Goal: Information Seeking & Learning: Learn about a topic

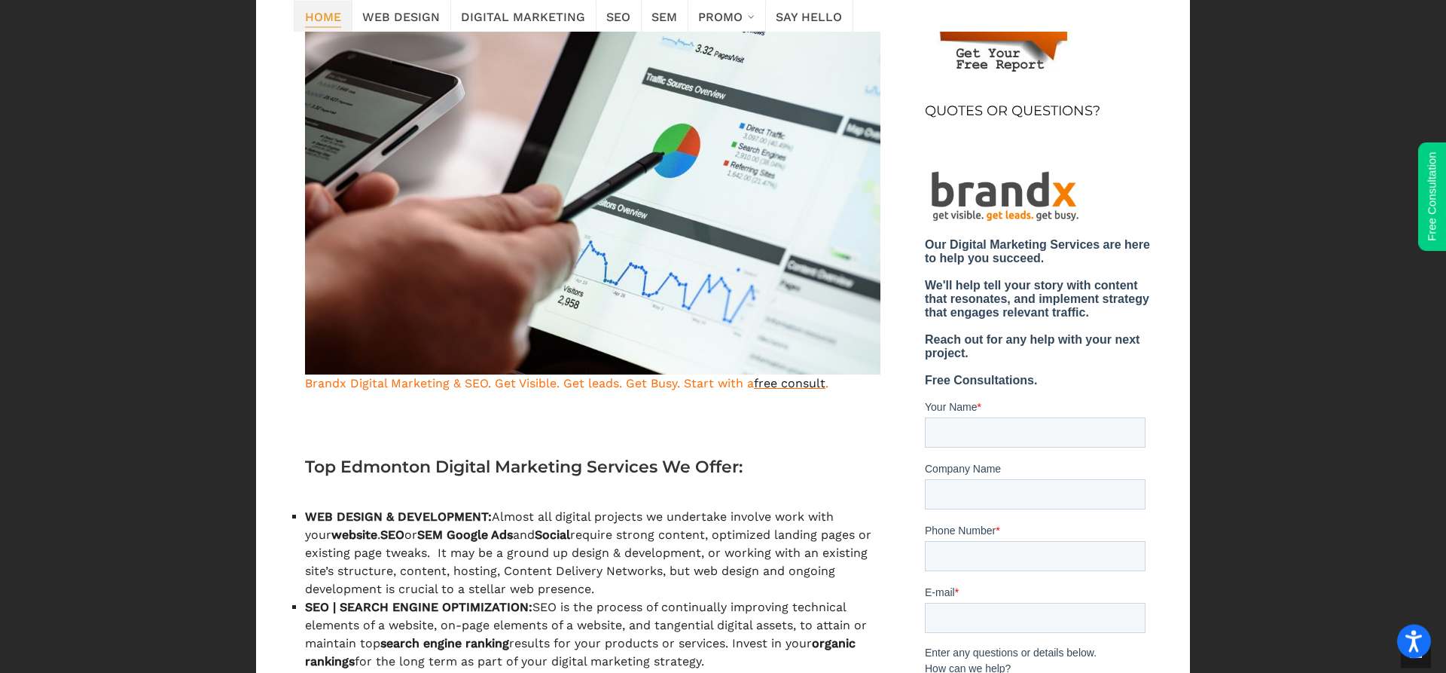
scroll to position [692, 0]
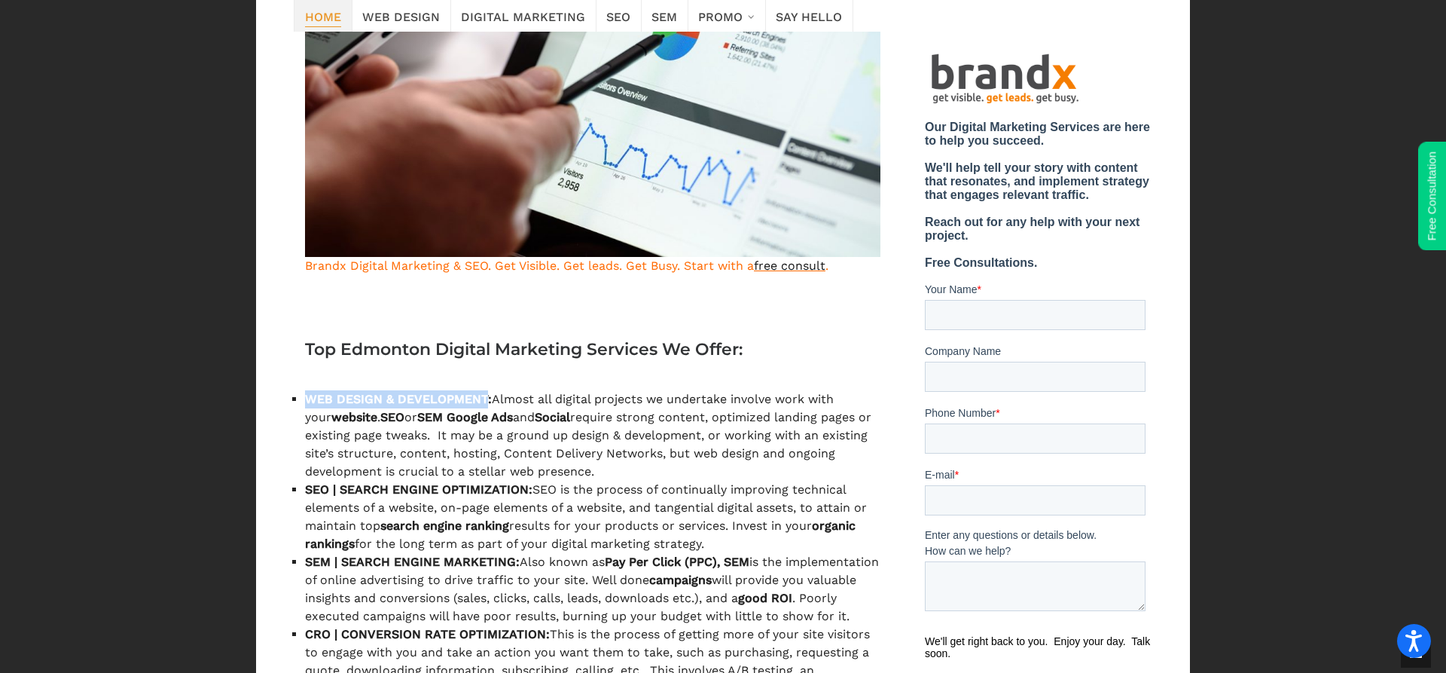
drag, startPoint x: 307, startPoint y: 401, endPoint x: 494, endPoint y: 403, distance: 187.6
click at [492, 403] on strong "WEB DESIGN & DEVELOPMENT:" at bounding box center [398, 399] width 187 height 14
copy strong "WEB DESIGN & DEVELOPMENT"
click at [354, 492] on strong "SEO | SEARCH ENGINE OPTIMIZATION:" at bounding box center [418, 489] width 227 height 14
drag, startPoint x: 345, startPoint y: 490, endPoint x: 539, endPoint y: 492, distance: 194.4
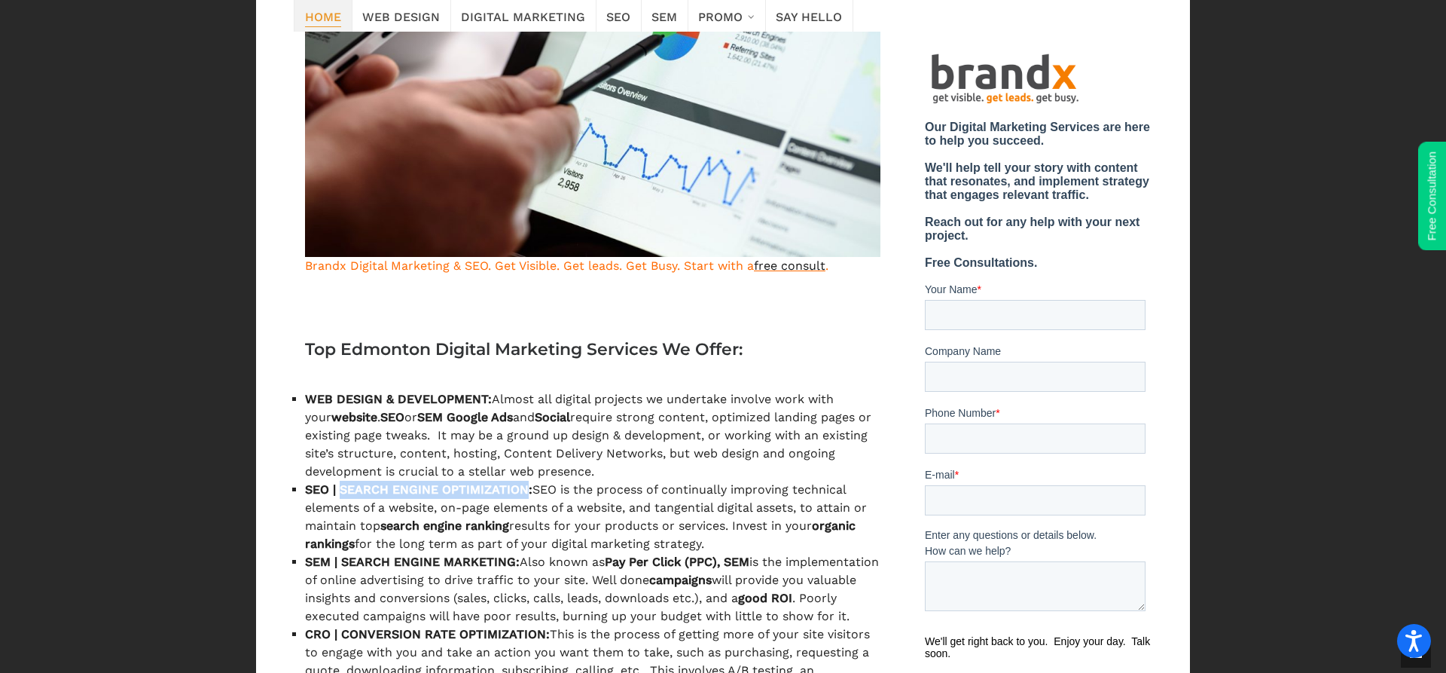
click at [533, 492] on strong "SEO | SEARCH ENGINE OPTIMIZATION:" at bounding box center [418, 489] width 227 height 14
copy strong "SEARCH ENGINE OPTIMIZATION"
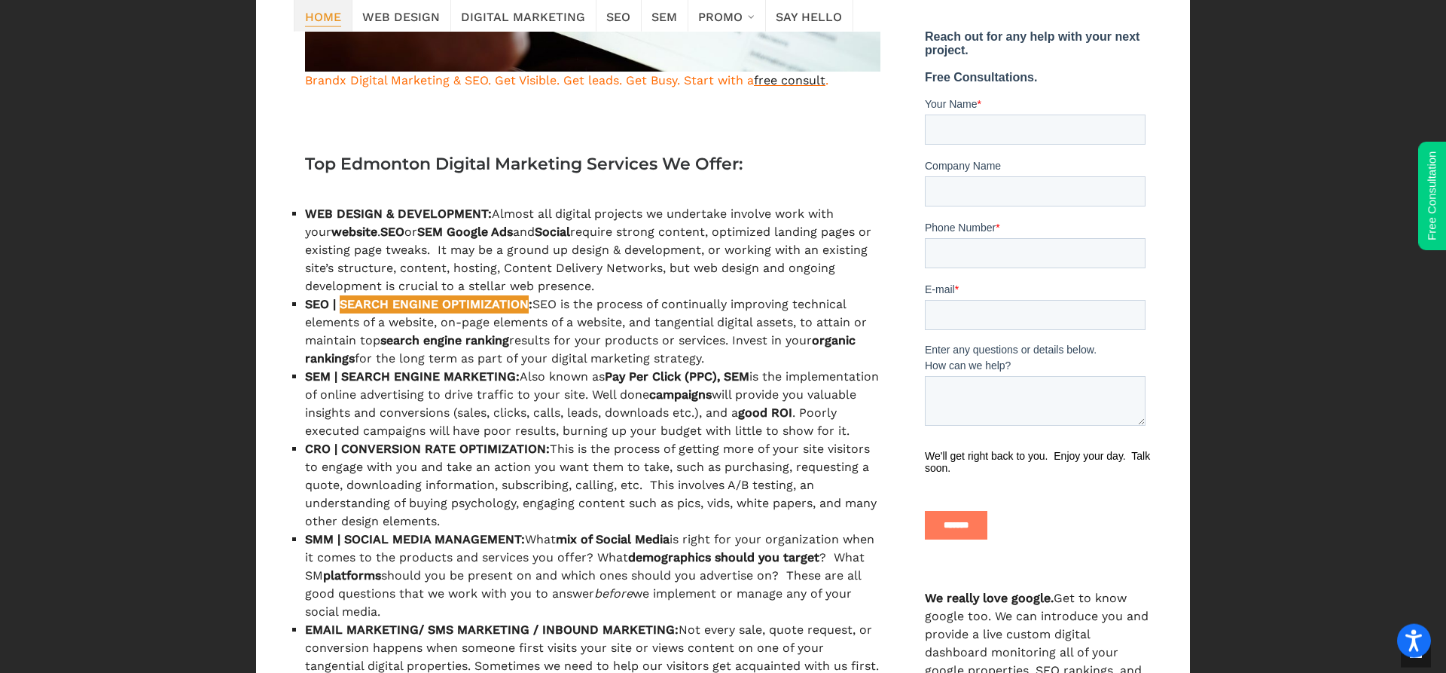
scroll to position [922, 0]
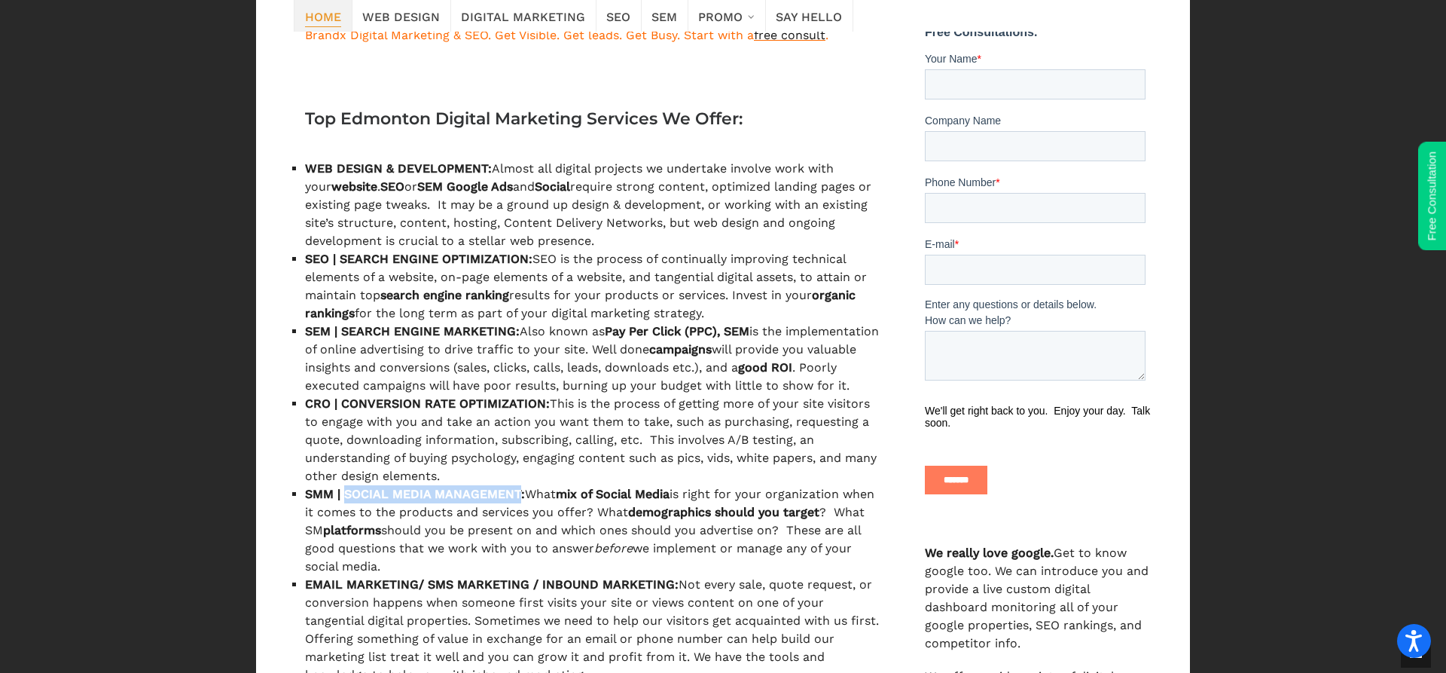
drag, startPoint x: 348, startPoint y: 515, endPoint x: 532, endPoint y: 514, distance: 183.8
click at [525, 501] on strong "SMM | SOCIAL MEDIA MANAGEMENT:" at bounding box center [415, 494] width 220 height 14
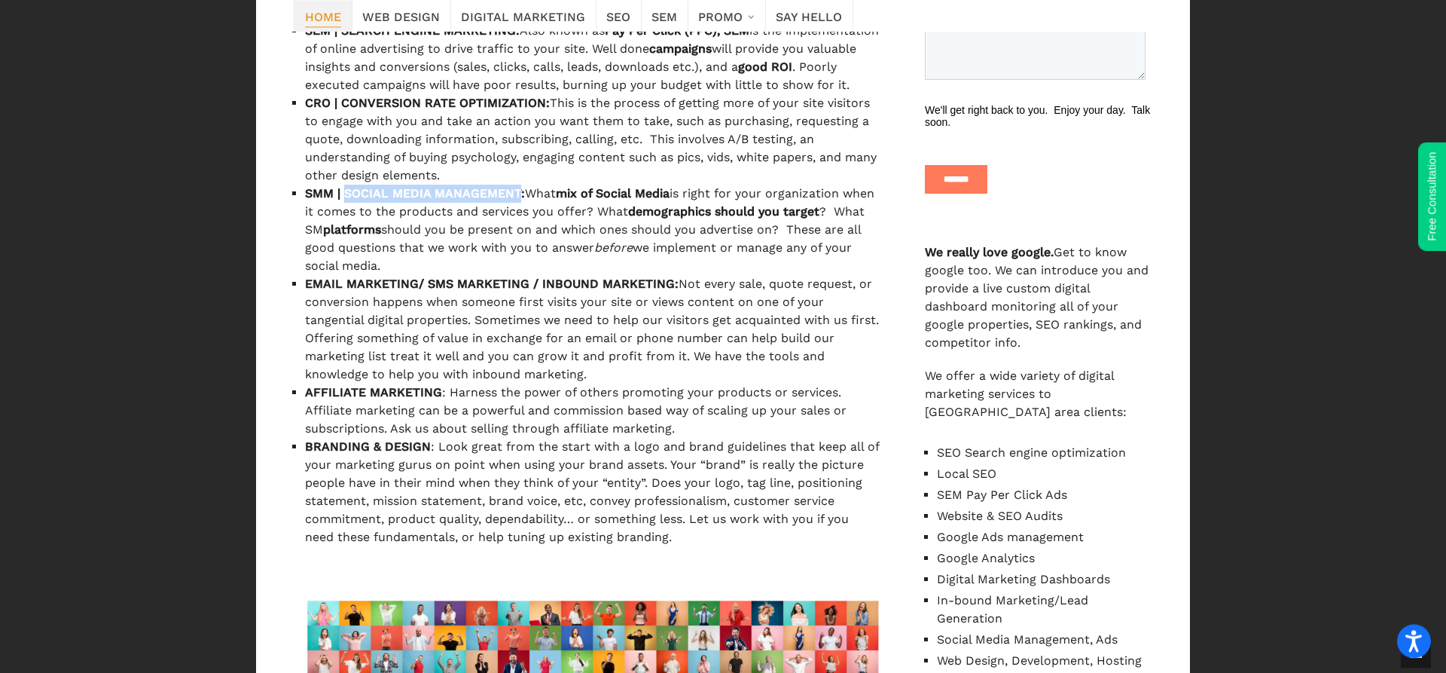
scroll to position [1229, 0]
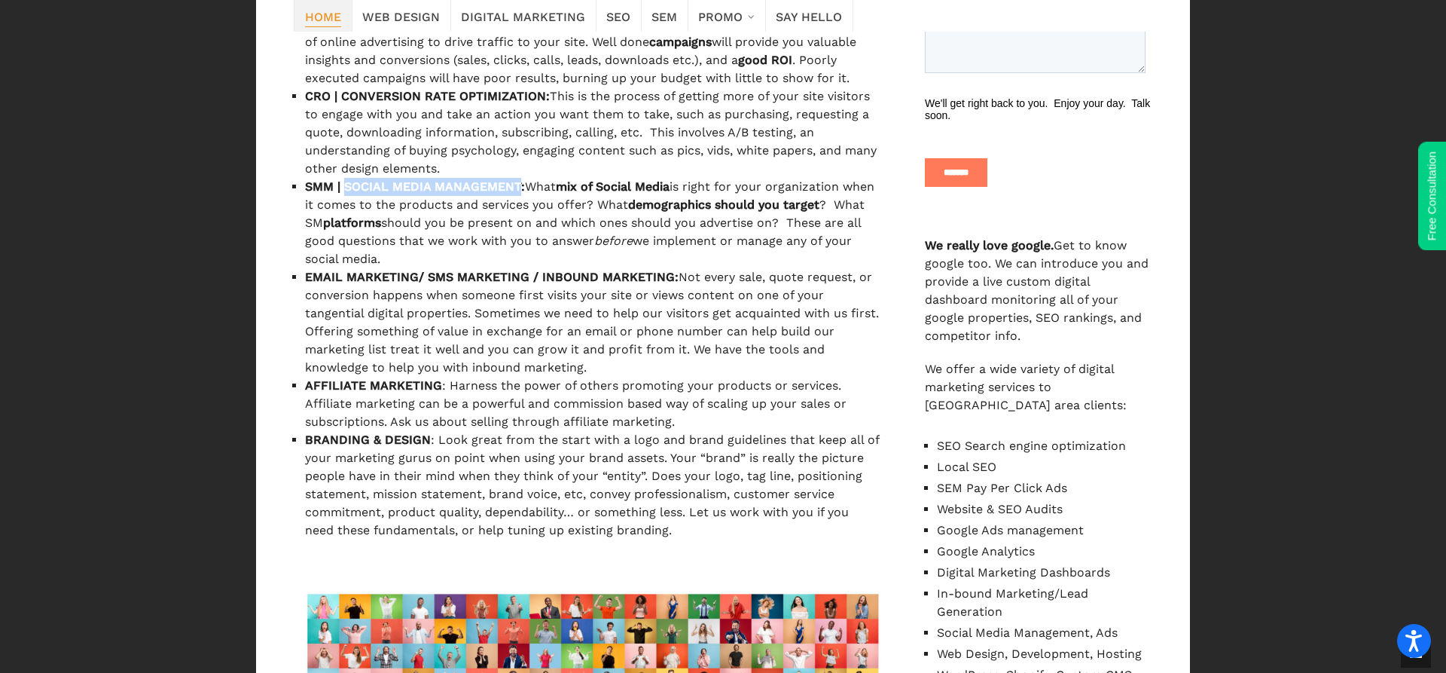
copy strong "SOCIAL MEDIA MANAGEMENT"
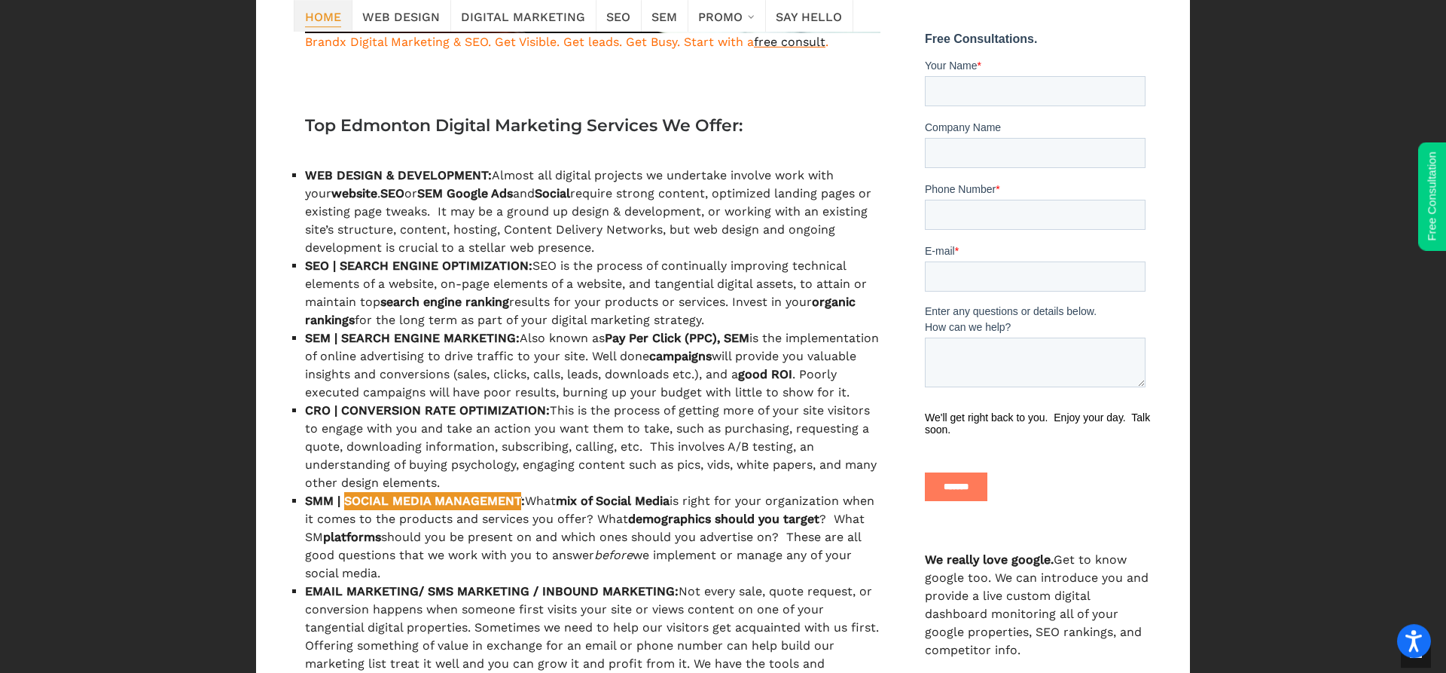
scroll to position [0, 0]
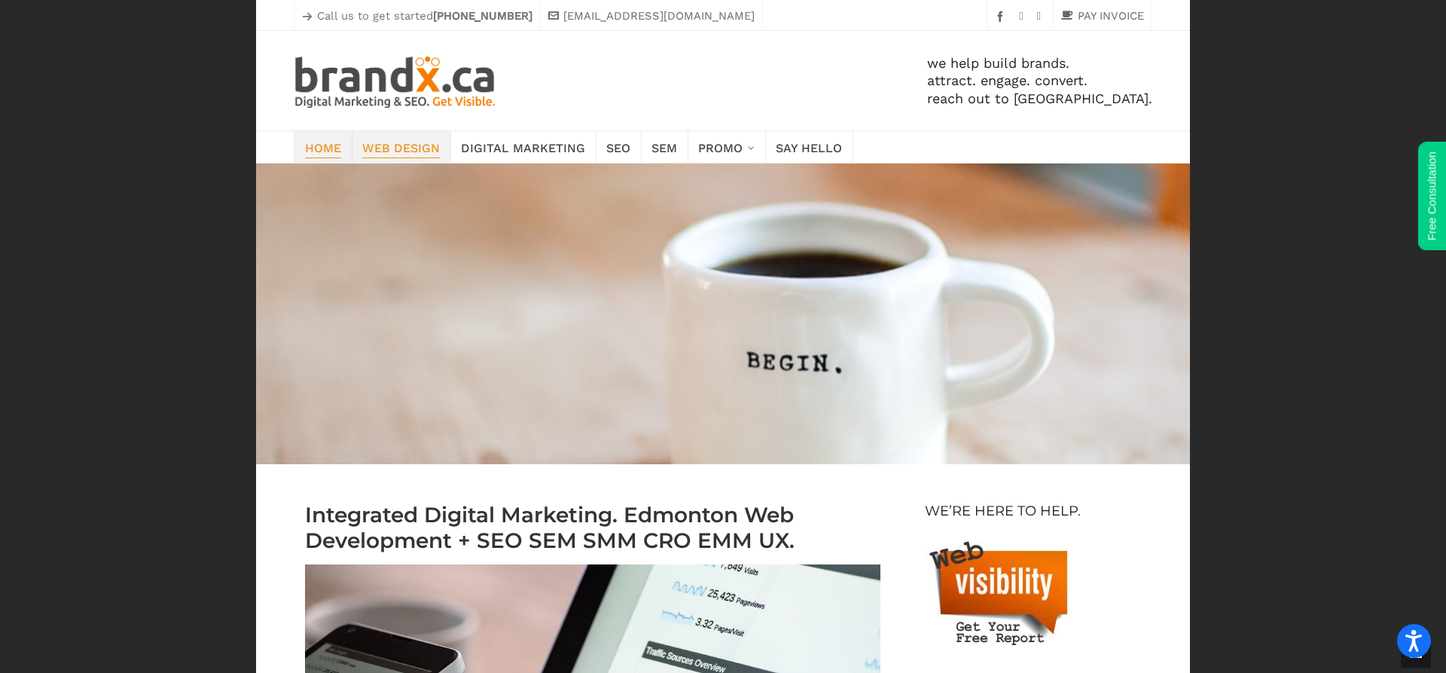
click at [386, 148] on span "Web Design" at bounding box center [401, 146] width 78 height 21
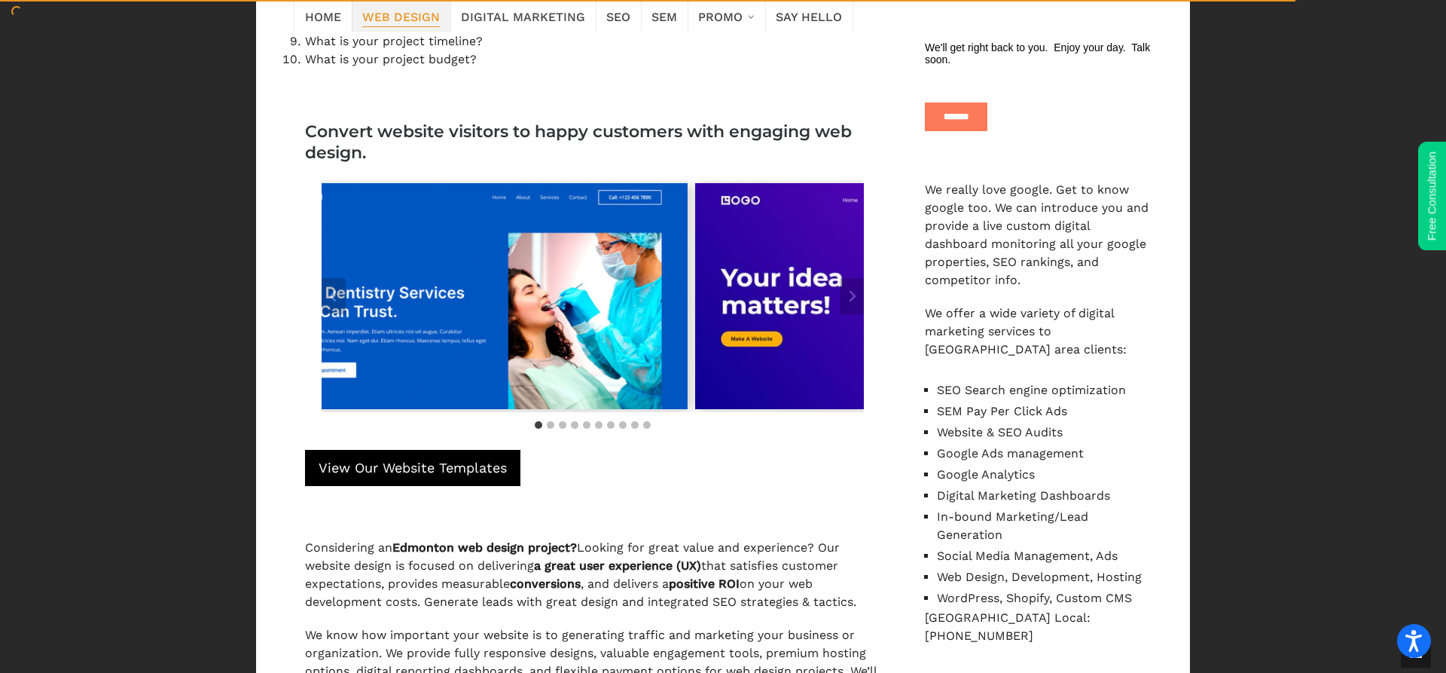
scroll to position [999, 0]
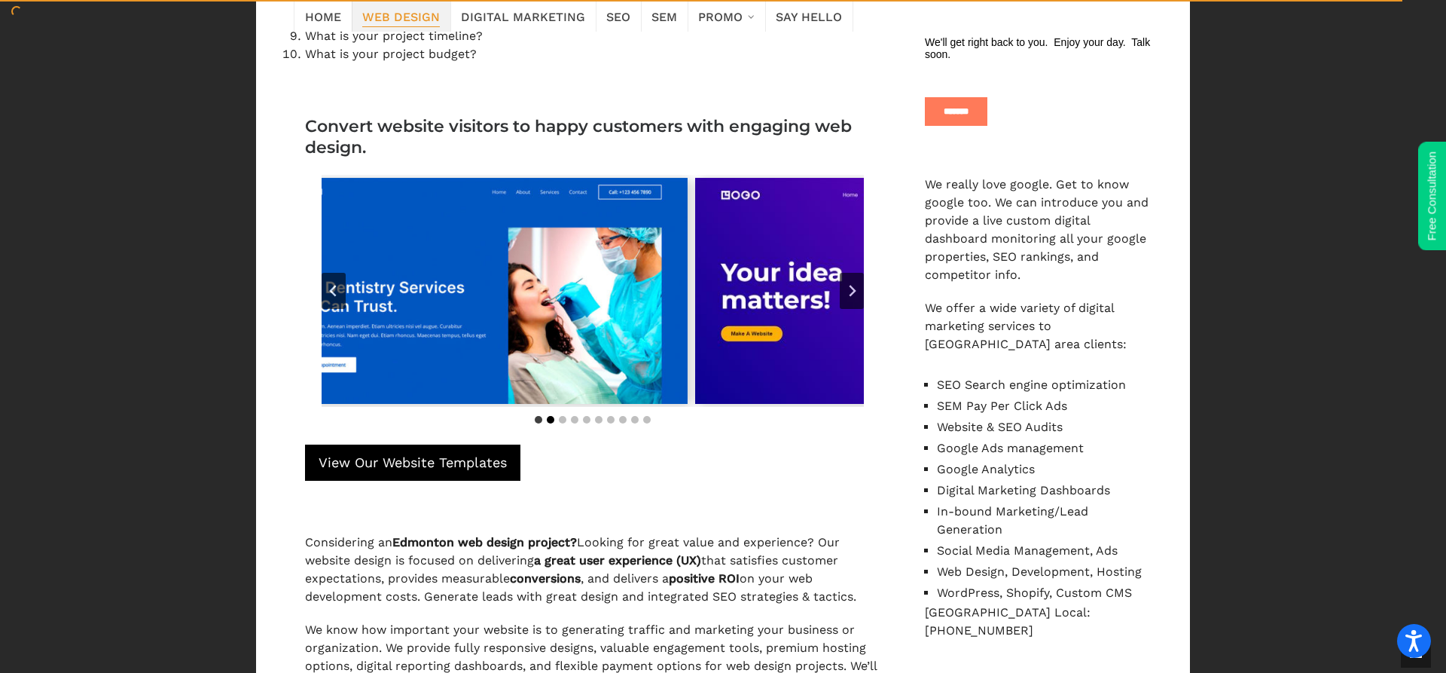
click at [553, 419] on button "Go to slide 2" at bounding box center [551, 420] width 8 height 8
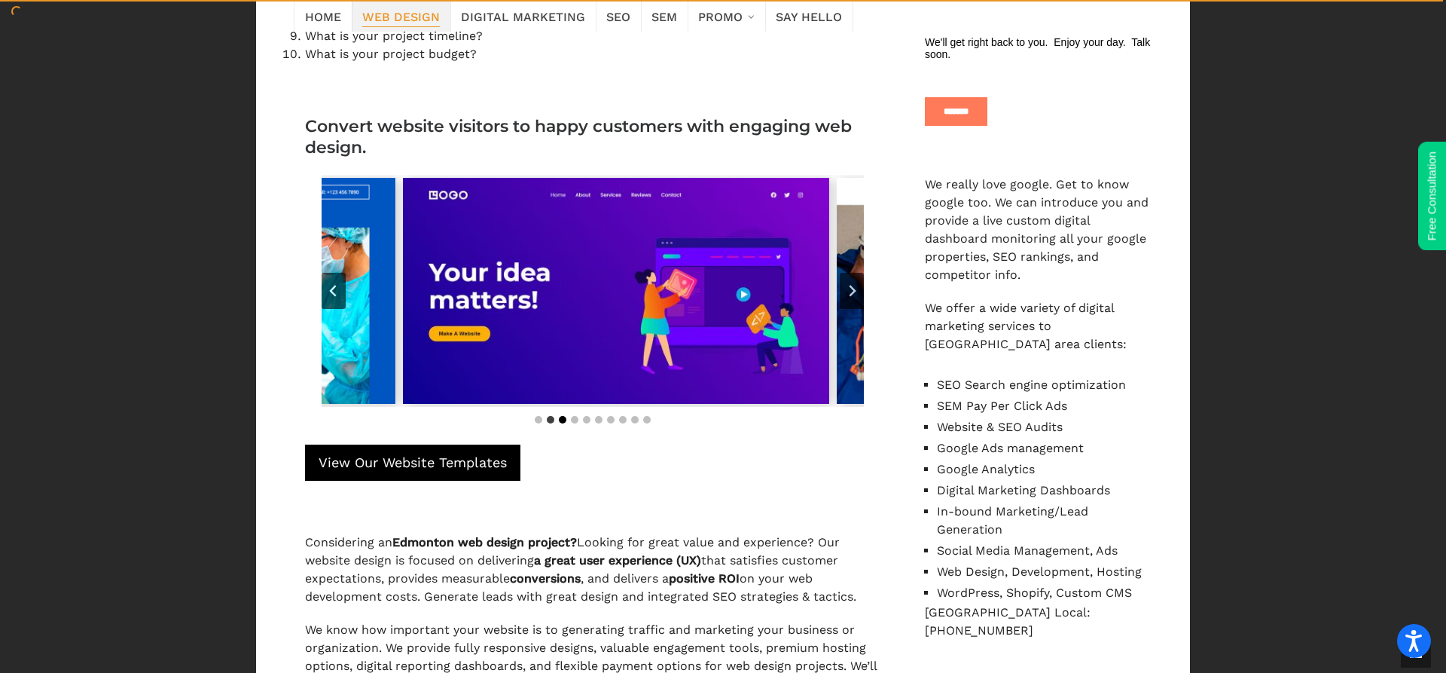
click at [563, 419] on button "Go to slide 3" at bounding box center [563, 420] width 8 height 8
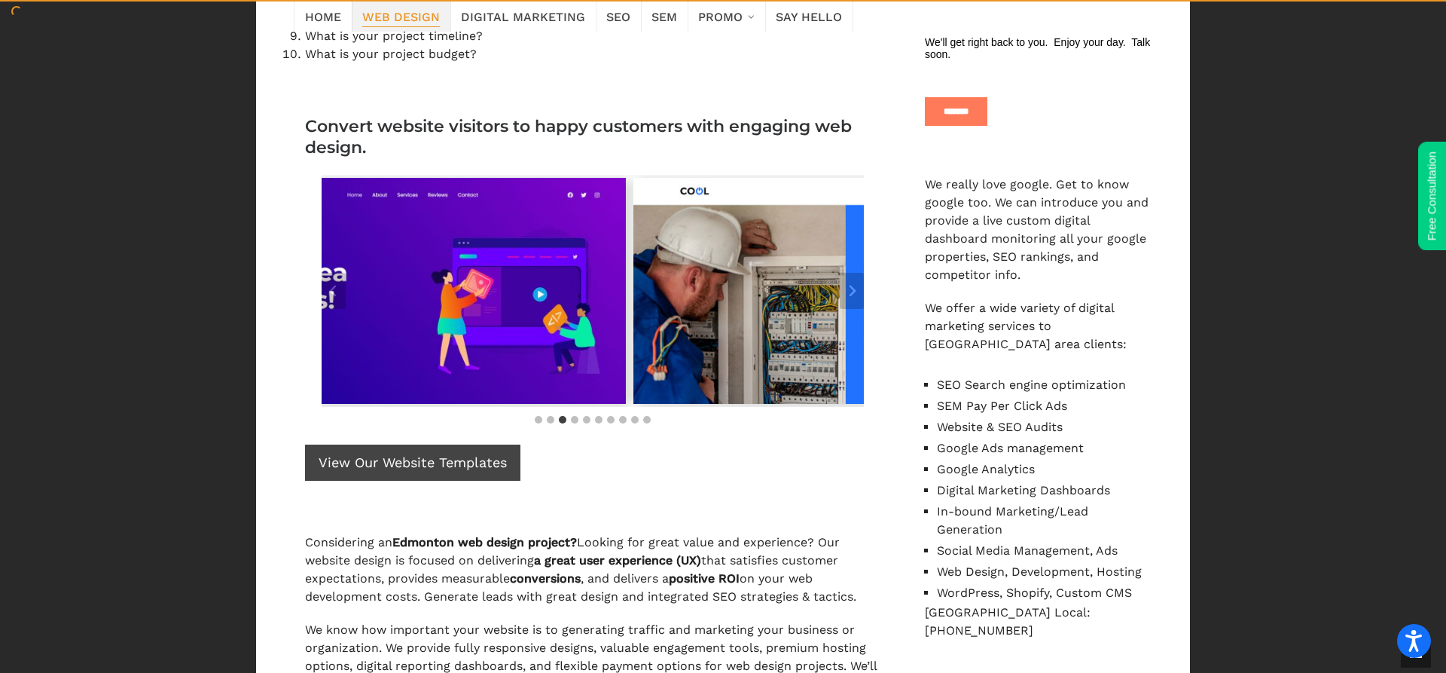
click at [398, 469] on span "View Our Website Templates" at bounding box center [413, 463] width 188 height 22
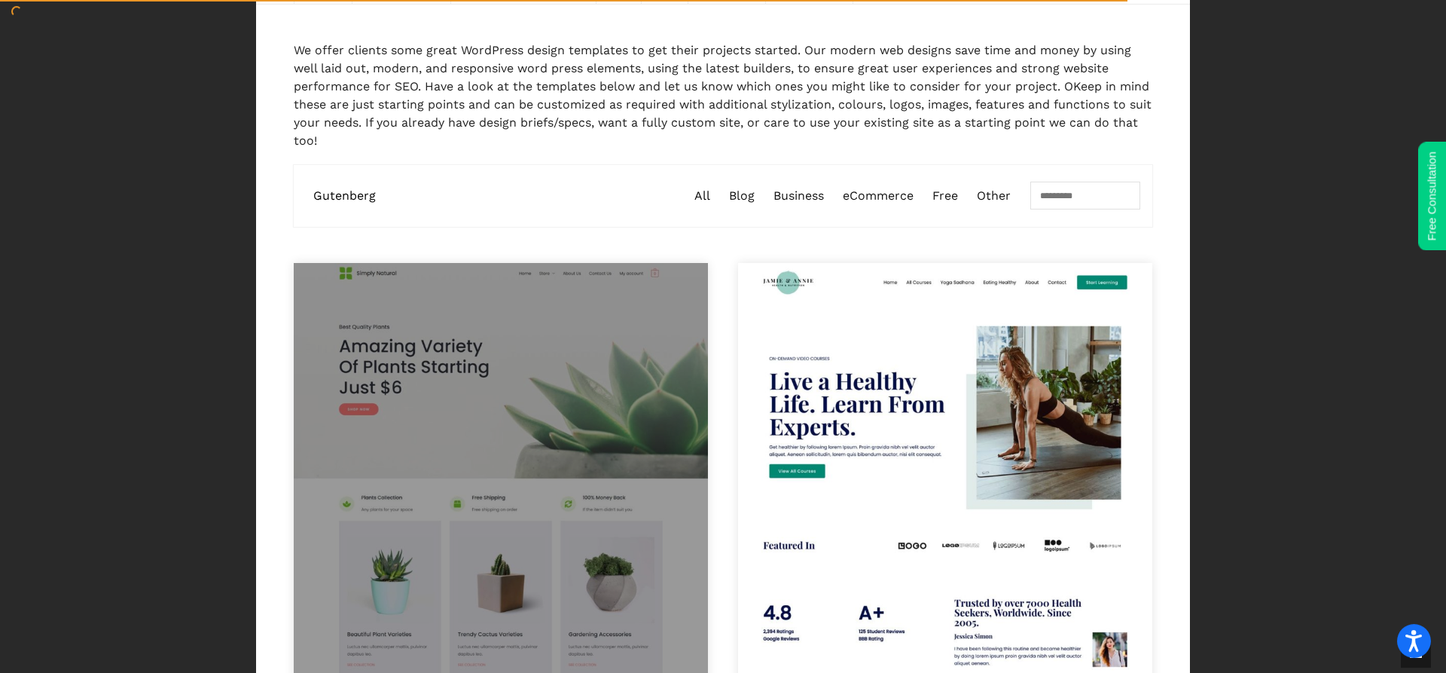
scroll to position [231, 0]
